Goal: Task Accomplishment & Management: Manage account settings

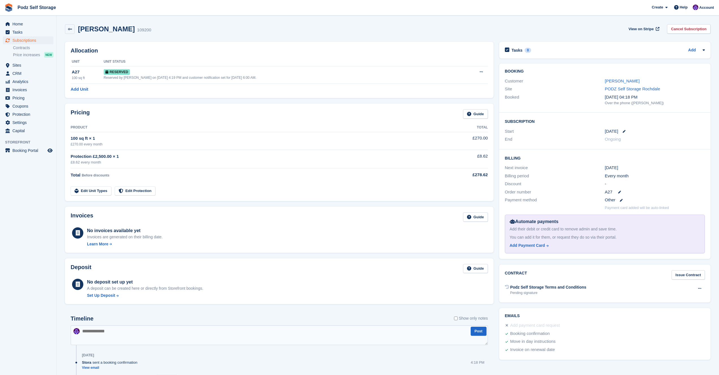
click at [309, 47] on div "Allocation Unit Unit Status A27 100 sq ft Reserved Reserved by Jawed Chowdhary …" at bounding box center [279, 70] width 429 height 56
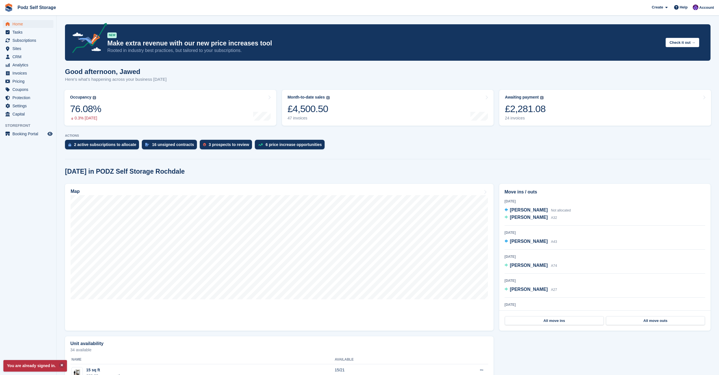
click at [438, 80] on div "Good afternoon, [PERSON_NAME] Here's what's happening across your business [DAT…" at bounding box center [388, 79] width 646 height 22
